Goal: Check status: Check status

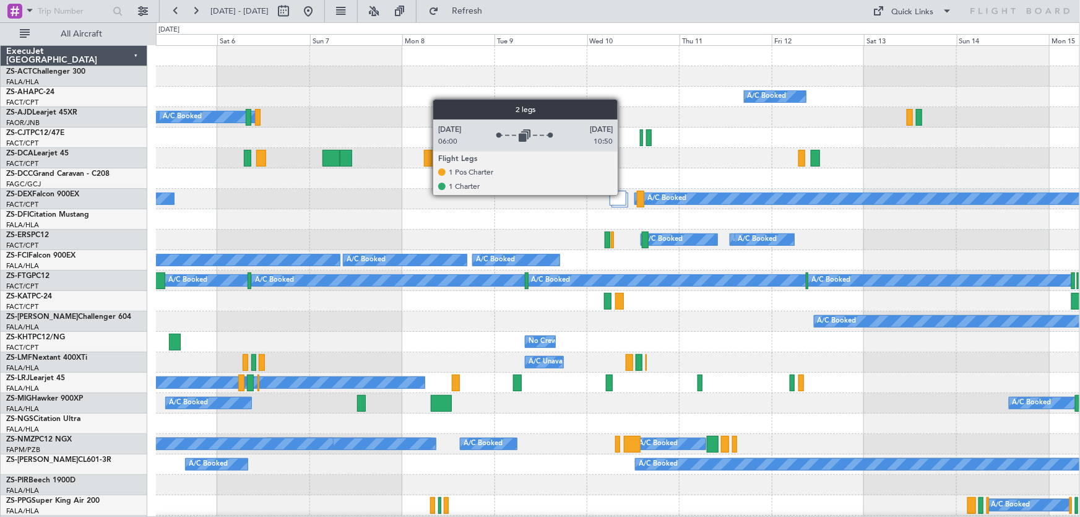
click at [623, 194] on div at bounding box center [617, 198] width 17 height 15
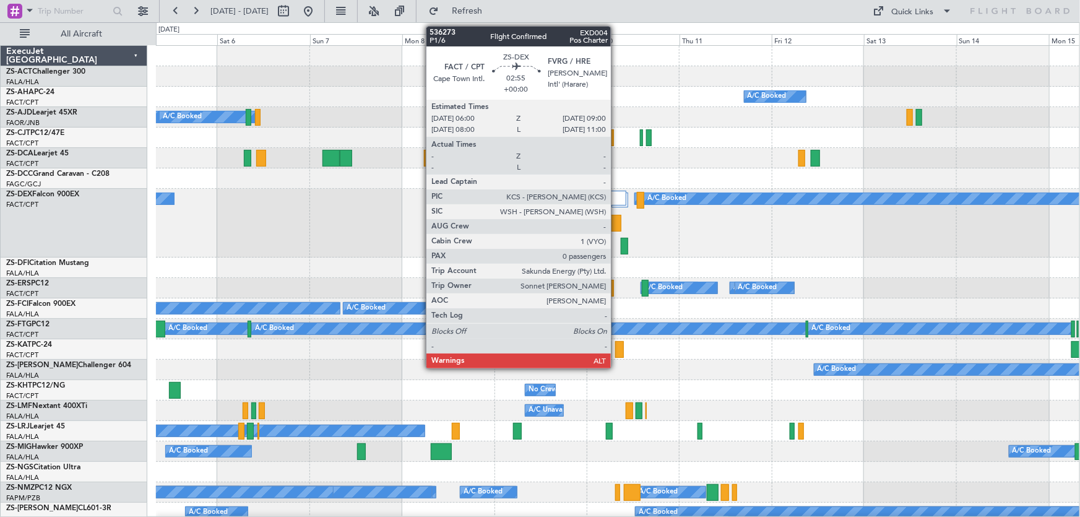
click at [616, 221] on div at bounding box center [615, 223] width 12 height 17
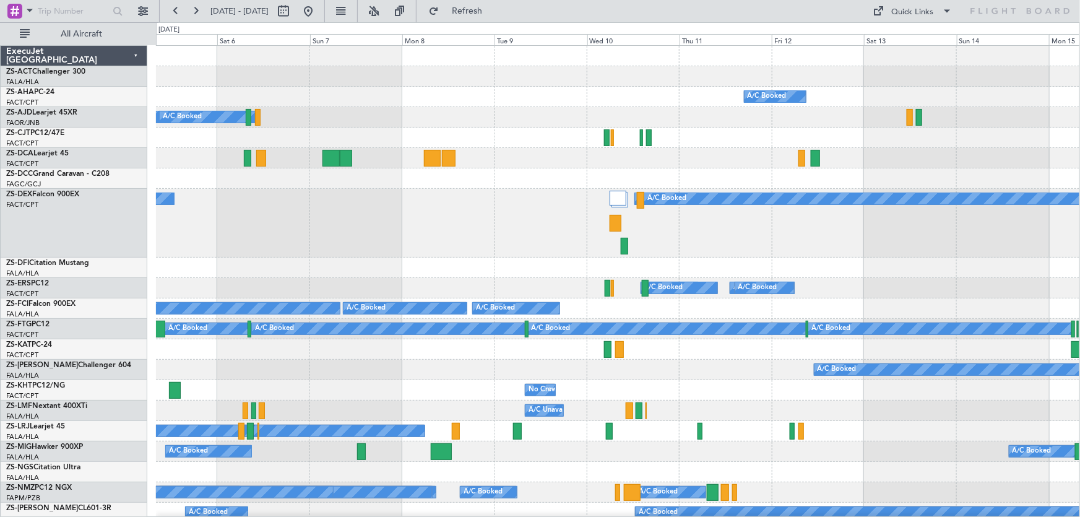
click at [630, 204] on div "A/C Booked A/C Booked A/C Booked A/C Booked" at bounding box center [617, 223] width 923 height 69
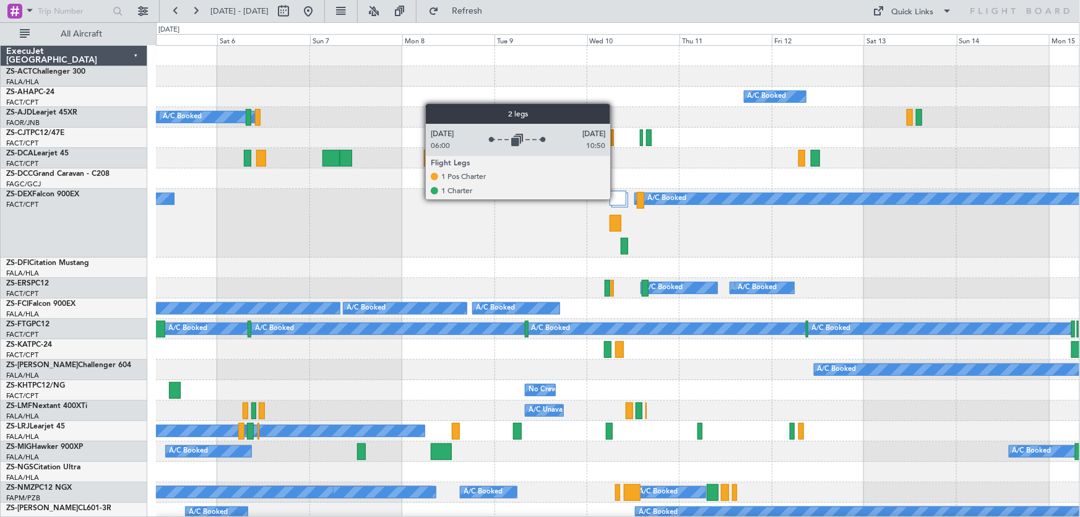
click at [616, 199] on div at bounding box center [617, 198] width 17 height 15
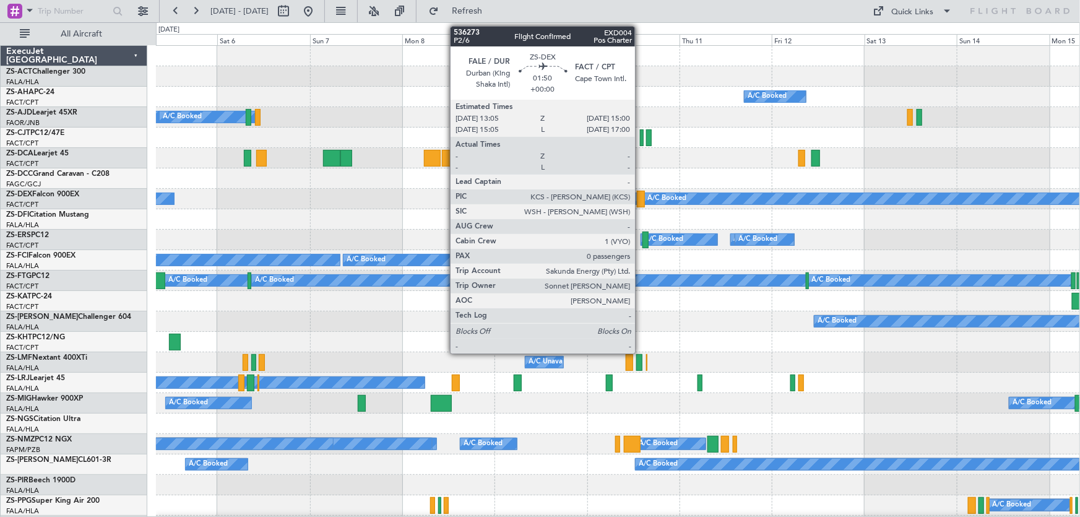
click at [640, 203] on div at bounding box center [640, 199] width 7 height 17
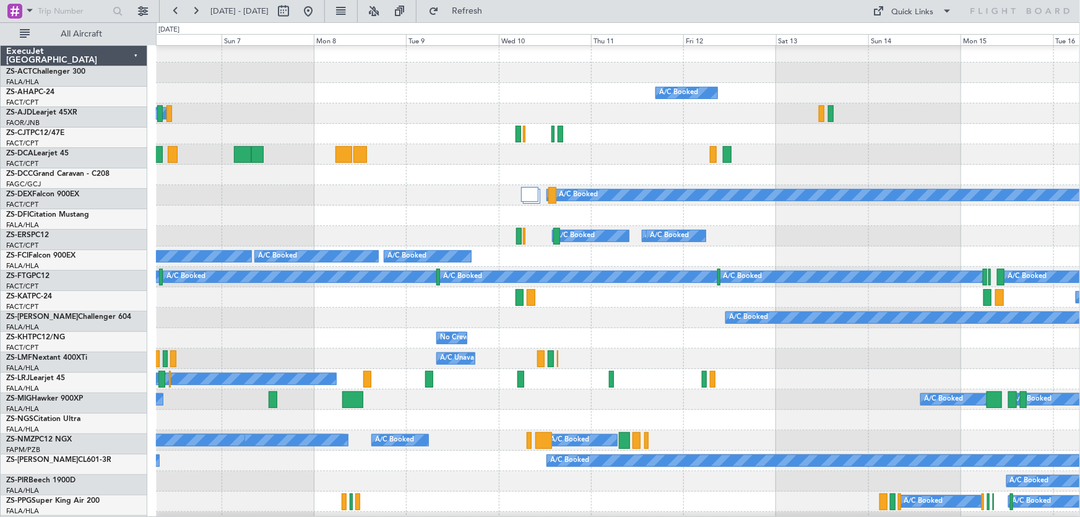
scroll to position [4, 0]
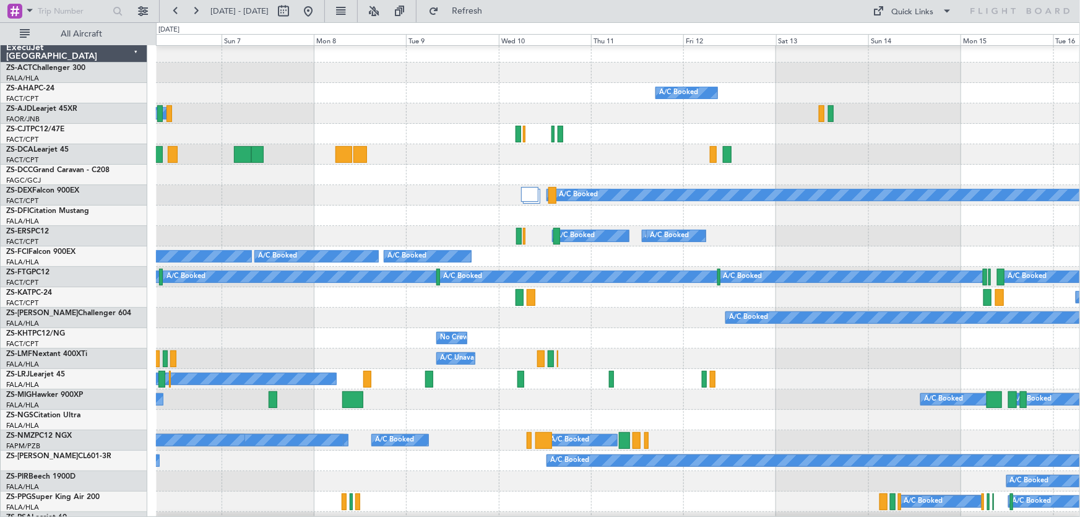
click at [577, 269] on div "A/C Booked A/C Booked A/C Booked A/C Booked A/C Booked" at bounding box center [618, 277] width 924 height 20
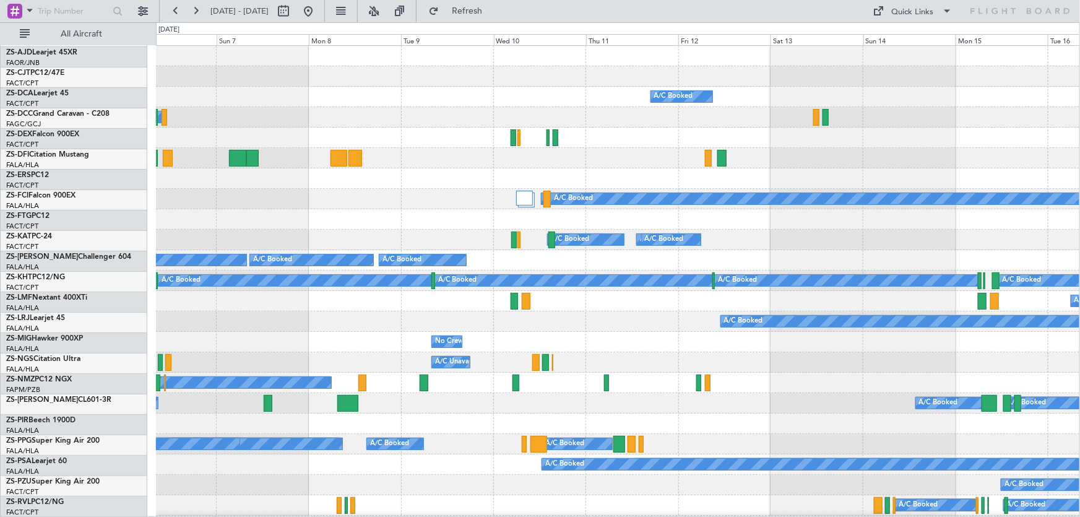
scroll to position [0, 0]
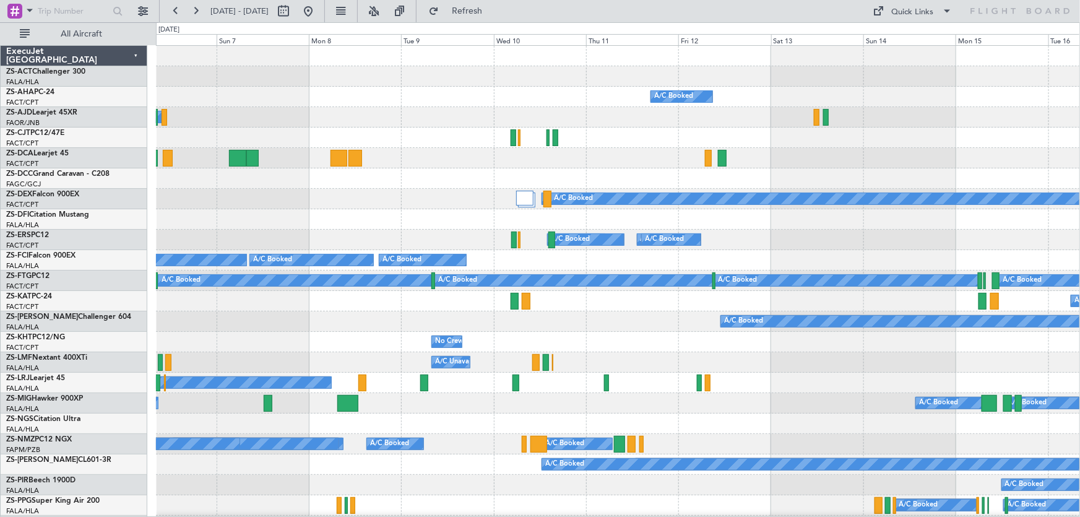
click at [642, 309] on div "A/C Unavailable A/C Unavailable A/C Booked" at bounding box center [618, 301] width 924 height 20
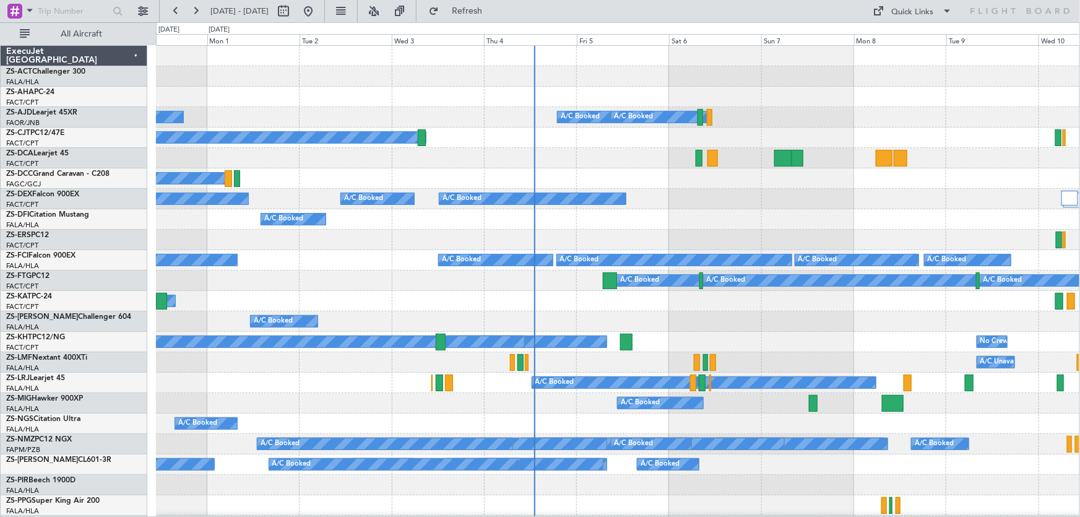
click at [776, 340] on div "A/C Unavailable A/C Booked No Crew A/C Booked" at bounding box center [618, 342] width 924 height 20
click at [734, 325] on div "A/C Booked A/C Booked" at bounding box center [617, 321] width 923 height 20
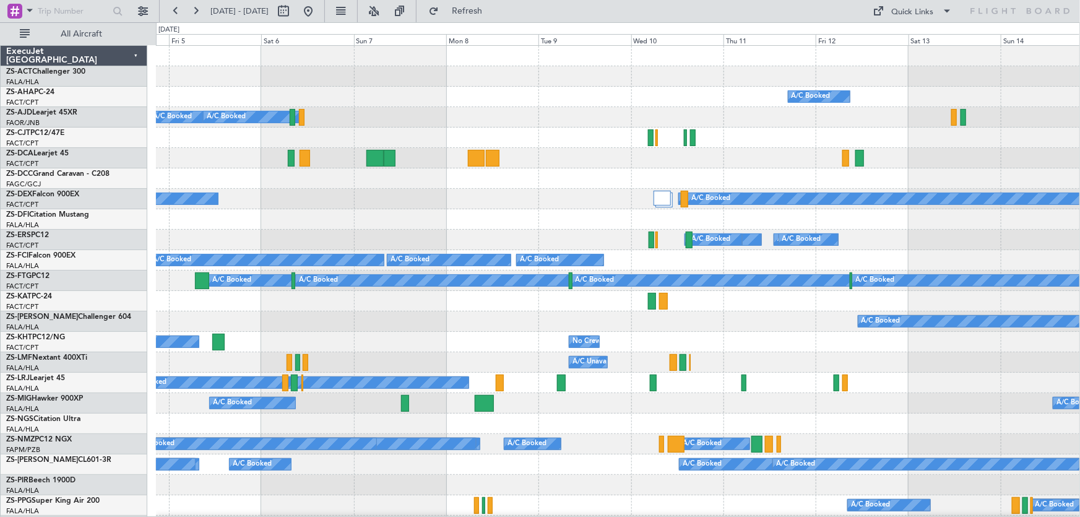
click at [553, 210] on div at bounding box center [618, 219] width 924 height 20
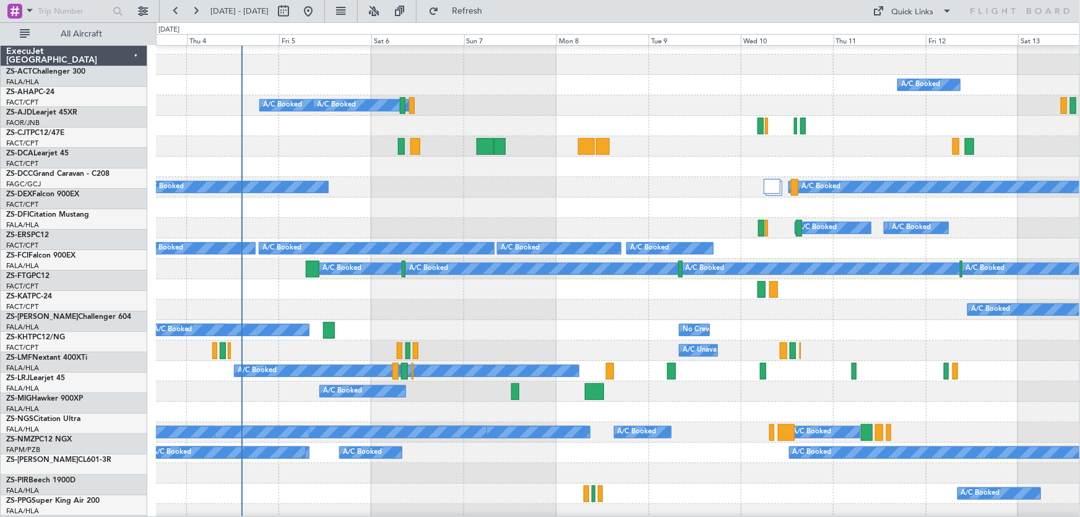
click at [649, 192] on div "A/C Booked A/C Booked A/C Booked A/C Booked A/C Booked" at bounding box center [617, 187] width 923 height 20
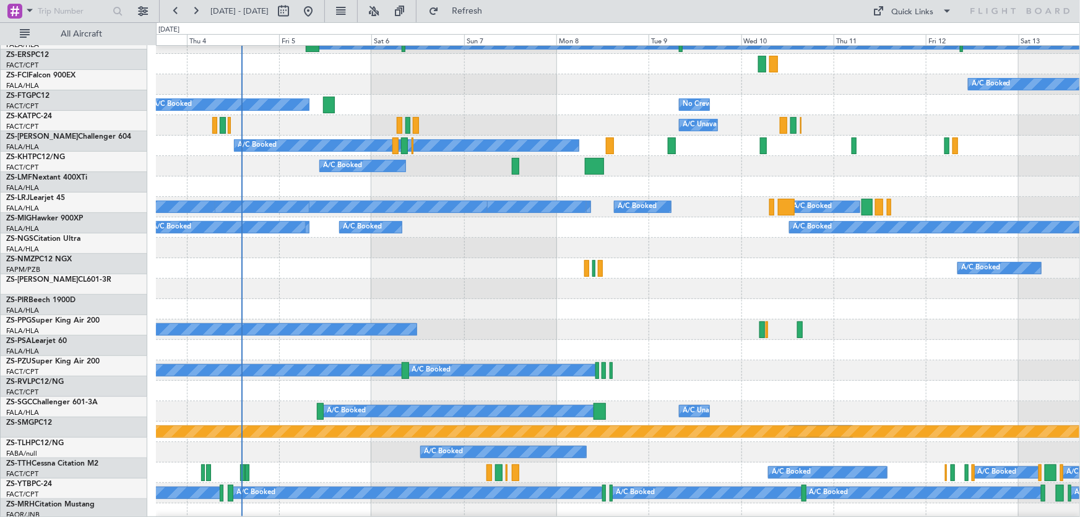
scroll to position [236, 0]
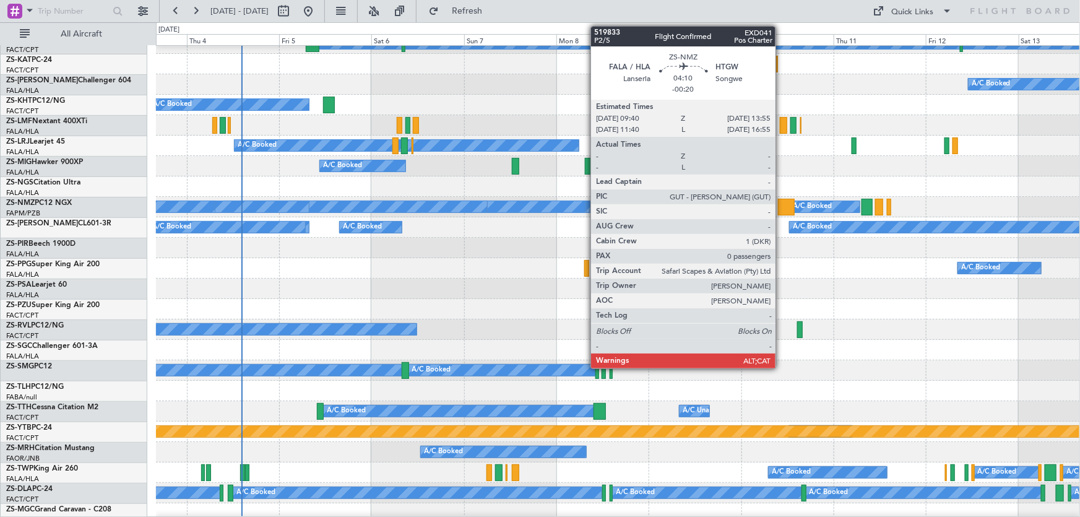
click at [781, 210] on div at bounding box center [786, 207] width 17 height 17
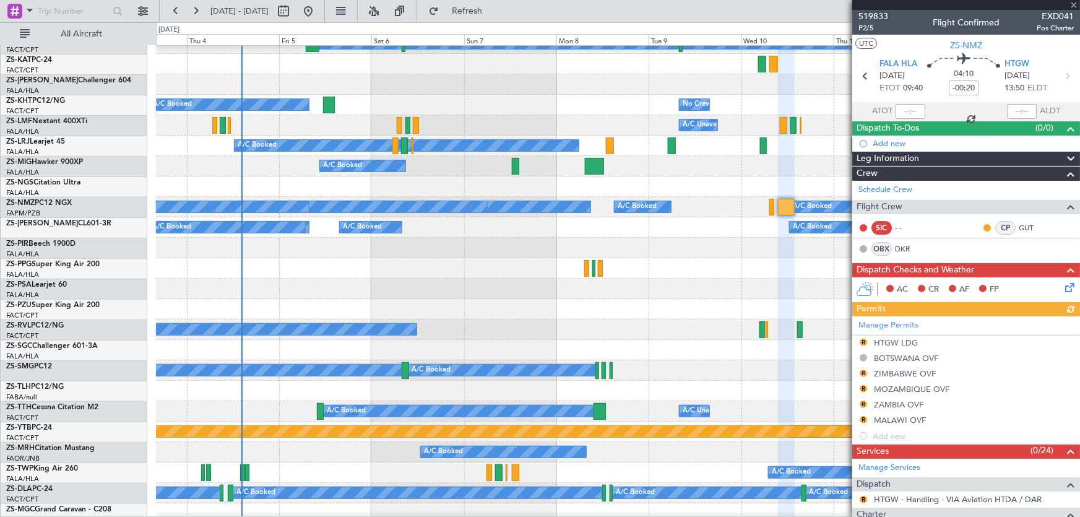
click at [1070, 1] on div at bounding box center [966, 5] width 228 height 10
click at [1072, 4] on div at bounding box center [966, 5] width 228 height 10
click at [1072, 4] on span at bounding box center [1073, 5] width 12 height 11
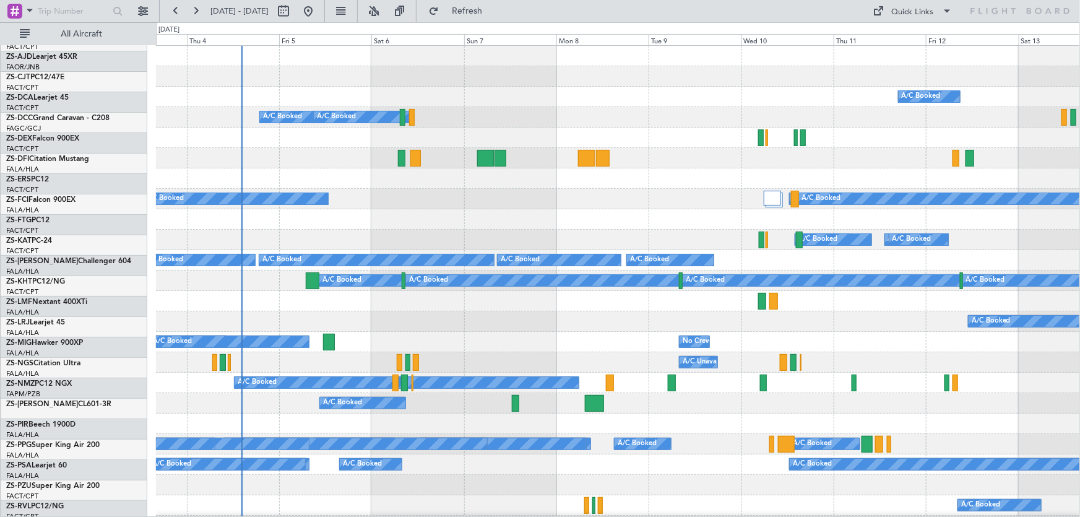
scroll to position [0, 0]
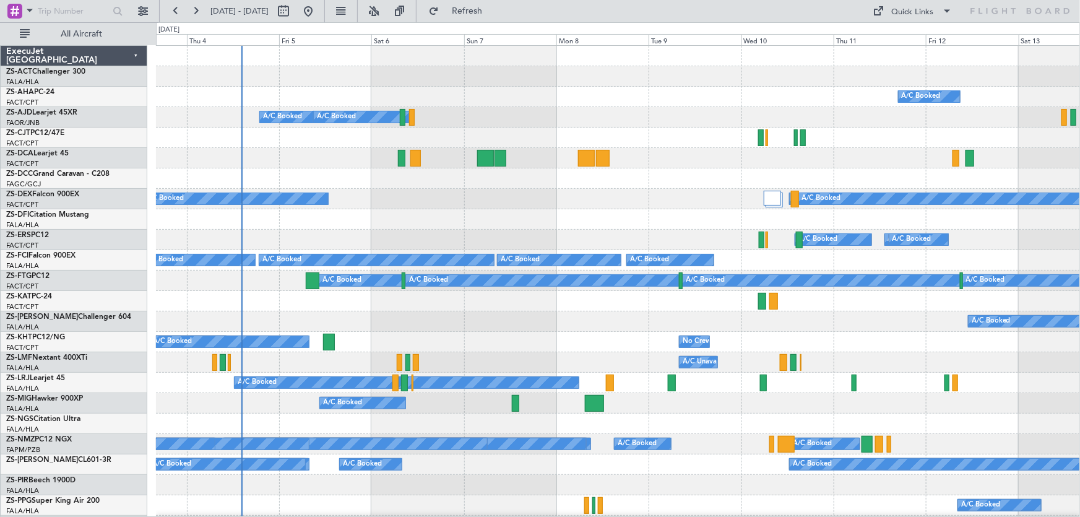
click at [491, 317] on div "A/C Booked A/C Booked" at bounding box center [618, 321] width 924 height 20
click at [959, 333] on div "No Crew A/C Unavailable A/C Booked" at bounding box center [617, 342] width 923 height 20
click at [689, 194] on div "A/C Booked A/C Booked A/C Booked A/C Booked A/C Booked" at bounding box center [618, 199] width 924 height 20
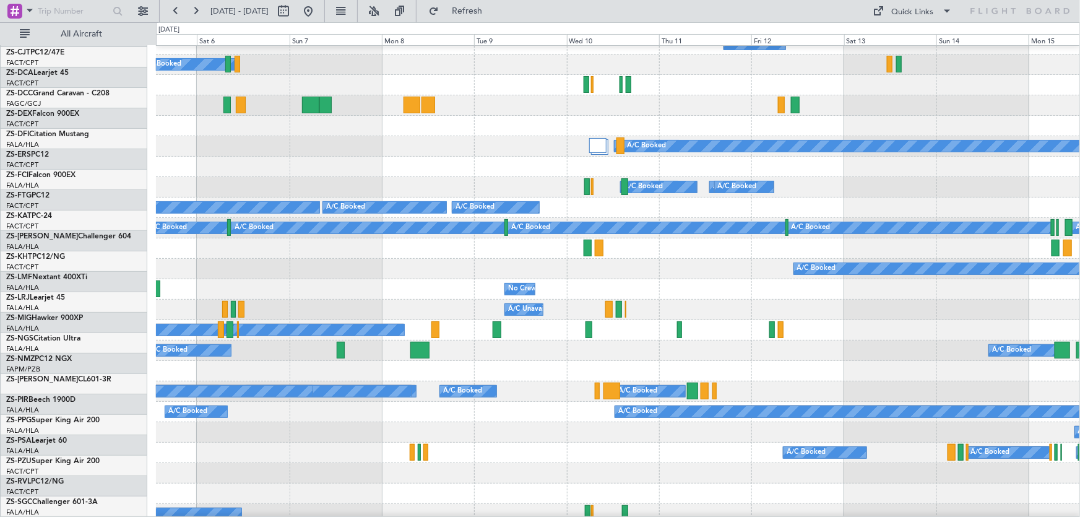
click at [640, 238] on div "A/C Unavailable A/C Unavailable" at bounding box center [618, 248] width 924 height 20
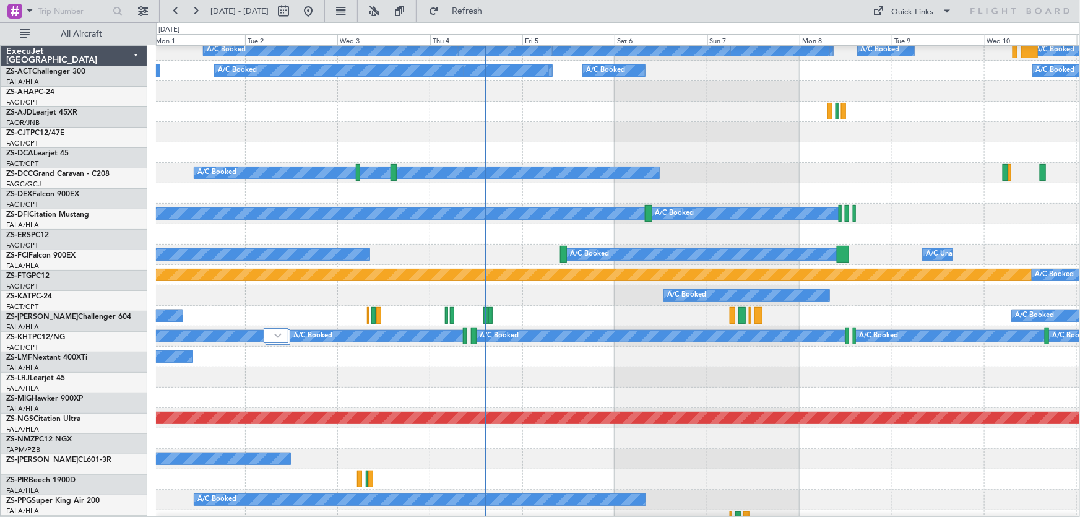
scroll to position [393, 0]
